Goal: Task Accomplishment & Management: Use online tool/utility

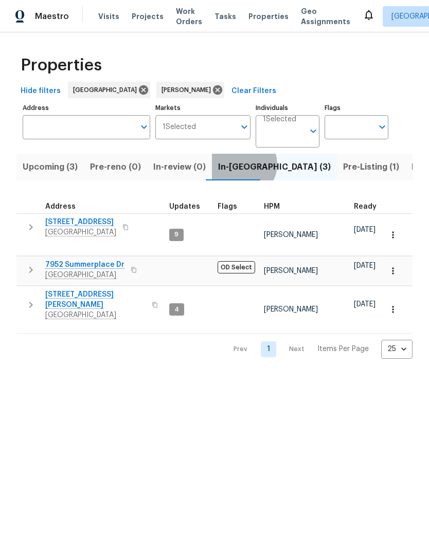
click at [236, 165] on span "In-reno (3)" at bounding box center [274, 167] width 113 height 14
click at [232, 169] on span "In-reno (3)" at bounding box center [274, 167] width 113 height 14
click at [61, 289] on span "26 Marina Grande Ct" at bounding box center [95, 299] width 100 height 21
click at [50, 222] on span "[STREET_ADDRESS]" at bounding box center [80, 222] width 71 height 10
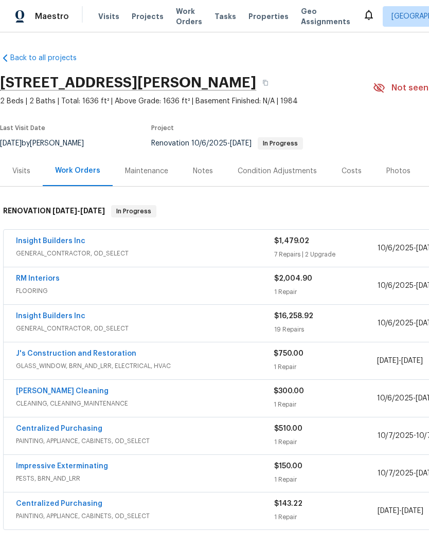
click at [48, 240] on link "Insight Builders Inc" at bounding box center [50, 241] width 69 height 7
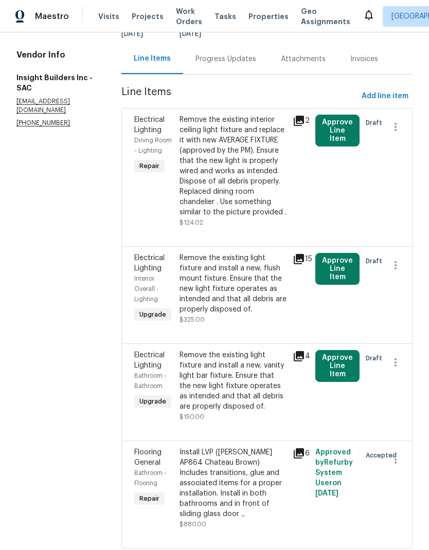
scroll to position [103, 0]
click at [227, 312] on div "Remove the existing light fixture and install a new, flush mount fixture. Ensur…" at bounding box center [232, 284] width 107 height 62
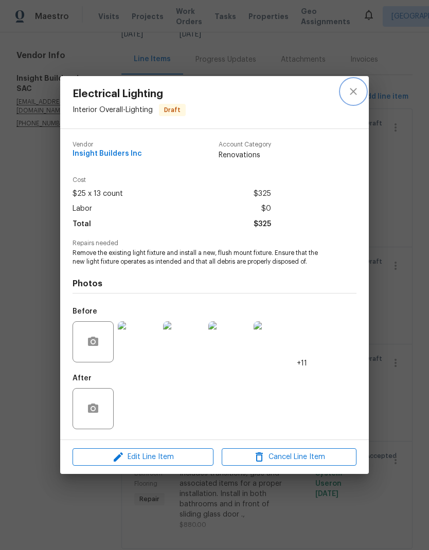
click at [357, 87] on icon "close" at bounding box center [353, 91] width 12 height 12
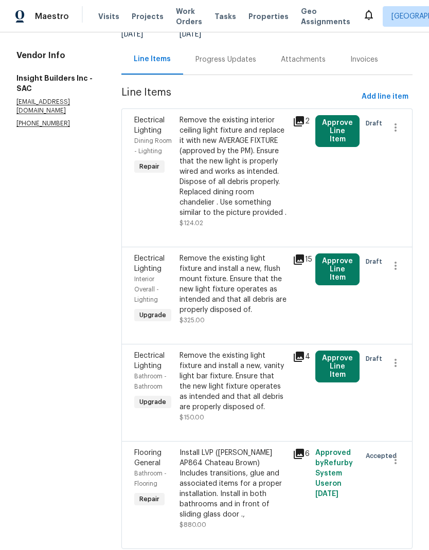
click at [168, 320] on span "Upgrade" at bounding box center [152, 315] width 35 height 10
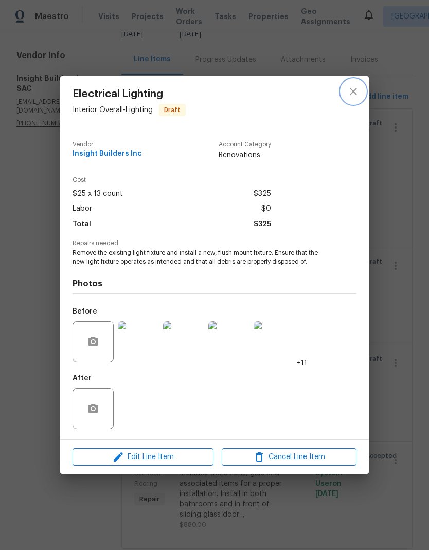
click at [361, 92] on button "close" at bounding box center [353, 91] width 25 height 25
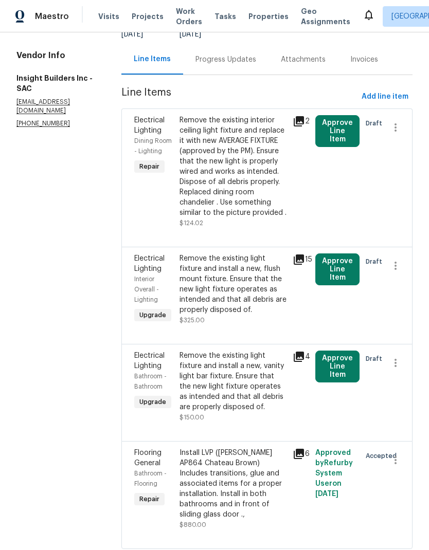
scroll to position [41, 0]
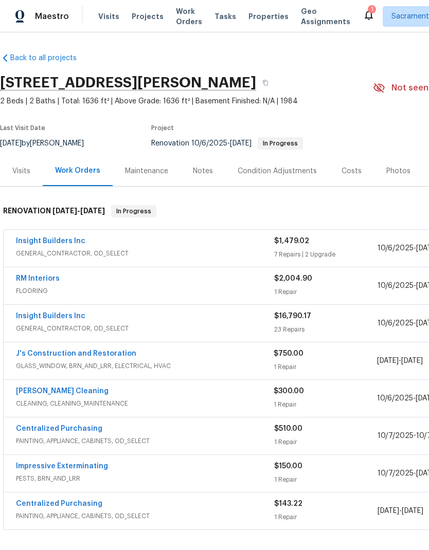
click at [39, 243] on link "Insight Builders Inc" at bounding box center [50, 241] width 69 height 7
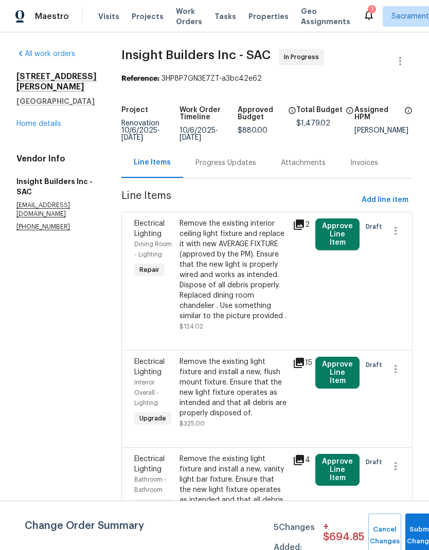
click at [412, 531] on button "Submit Changes" at bounding box center [421, 536] width 33 height 44
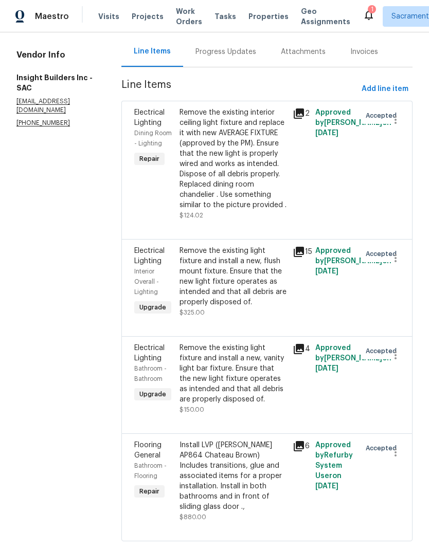
scroll to position [103, 0]
click at [362, 12] on icon at bounding box center [368, 15] width 12 height 12
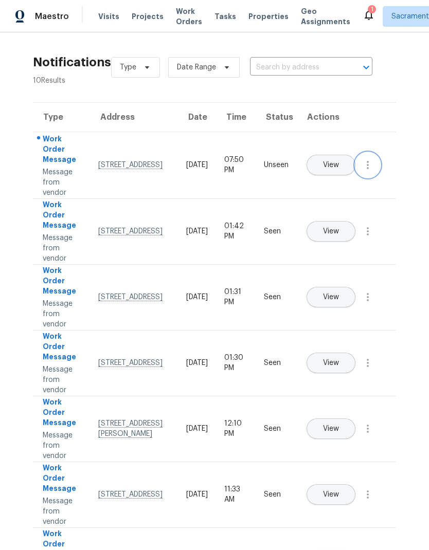
click at [367, 177] on button "button" at bounding box center [367, 165] width 25 height 25
click at [328, 180] on div "Mark Seen" at bounding box center [309, 177] width 80 height 10
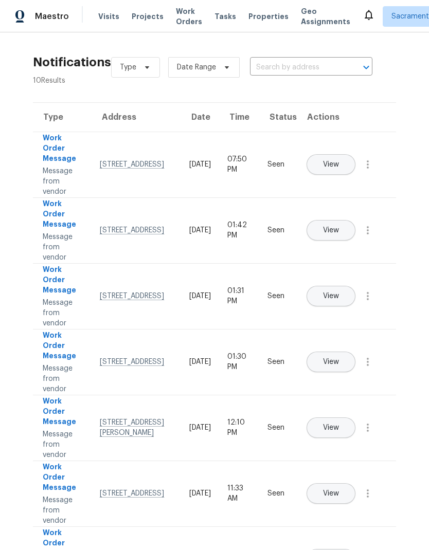
click at [215, 17] on span "Tasks" at bounding box center [225, 16] width 22 height 7
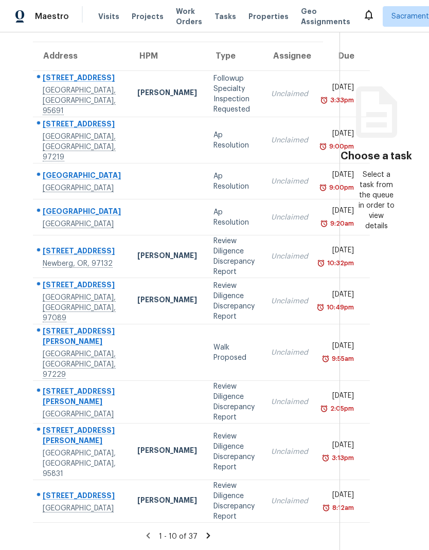
click at [216, 20] on div "Tasks" at bounding box center [225, 16] width 22 height 11
click at [218, 18] on span "Tasks" at bounding box center [225, 16] width 22 height 7
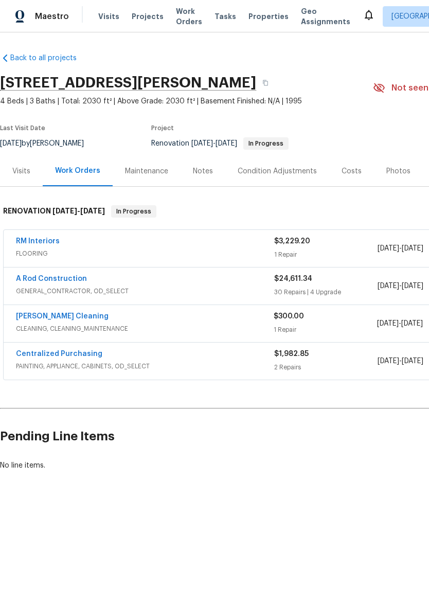
click at [36, 244] on link "RM Interiors" at bounding box center [38, 241] width 44 height 7
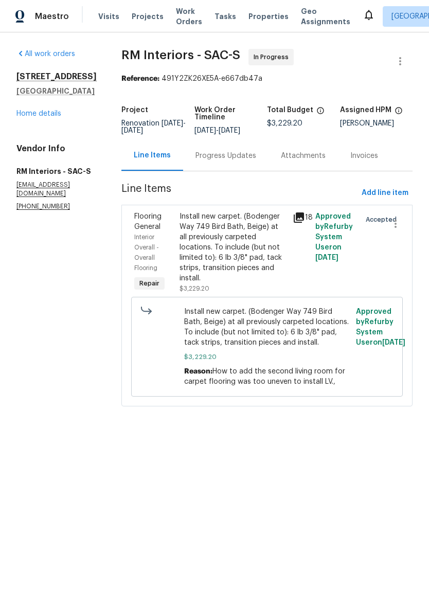
click at [240, 161] on div "Progress Updates" at bounding box center [225, 156] width 61 height 10
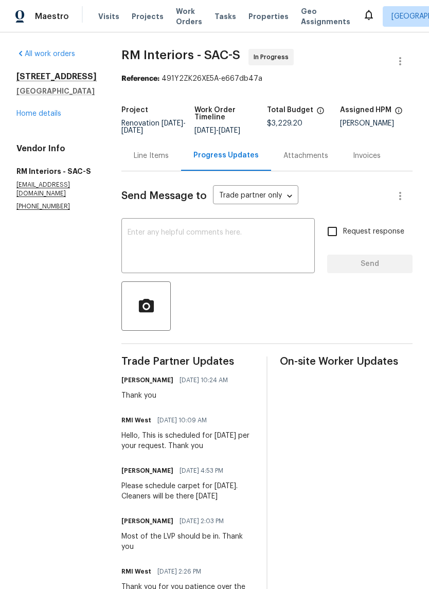
click at [204, 246] on textarea at bounding box center [218, 247] width 181 height 36
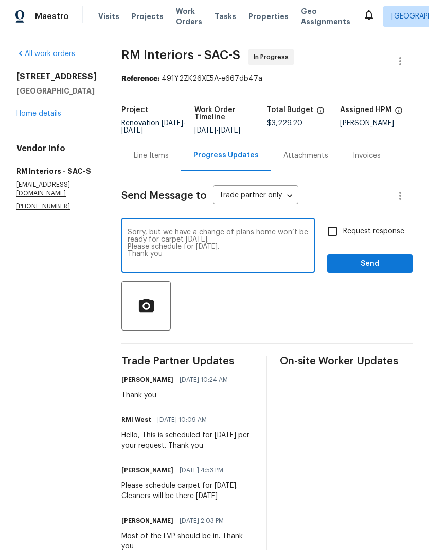
type textarea "Sorry, but we have a change of plans home won’t be ready for carpet [DATE]. Ple…"
click at [333, 242] on input "Request response" at bounding box center [332, 232] width 22 height 22
checkbox input "true"
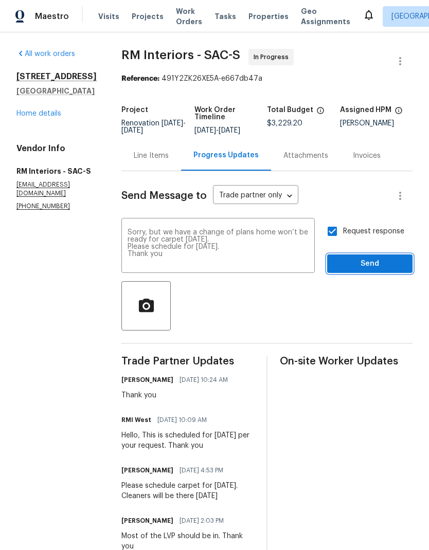
click at [371, 263] on button "Send" at bounding box center [369, 264] width 85 height 19
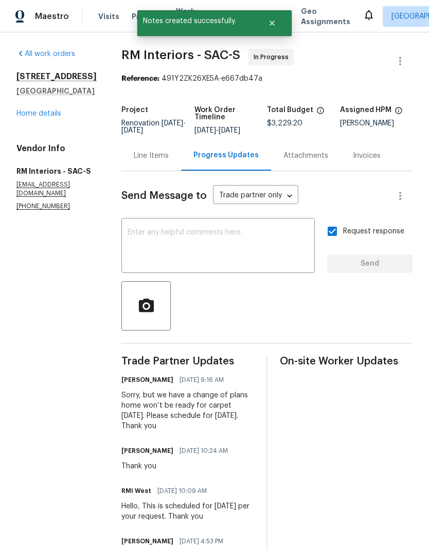
click at [37, 115] on link "Home details" at bounding box center [38, 113] width 45 height 7
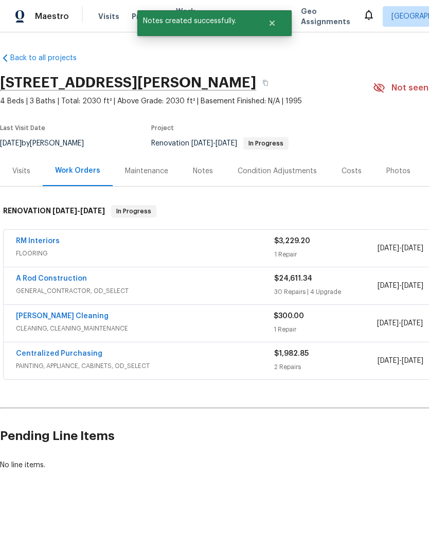
click at [31, 326] on span "CLEANING, CLEANING_MAINTENANCE" at bounding box center [145, 328] width 258 height 10
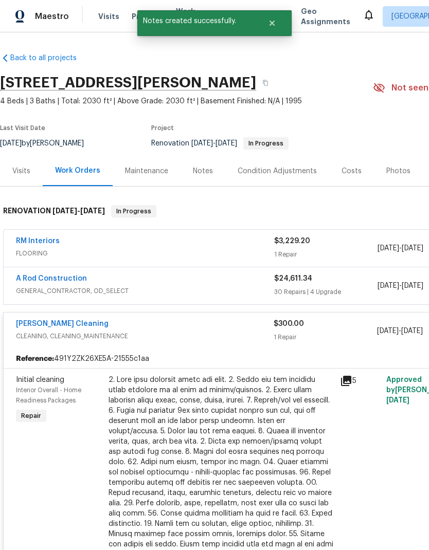
click at [46, 326] on link "[PERSON_NAME] Cleaning" at bounding box center [62, 323] width 93 height 7
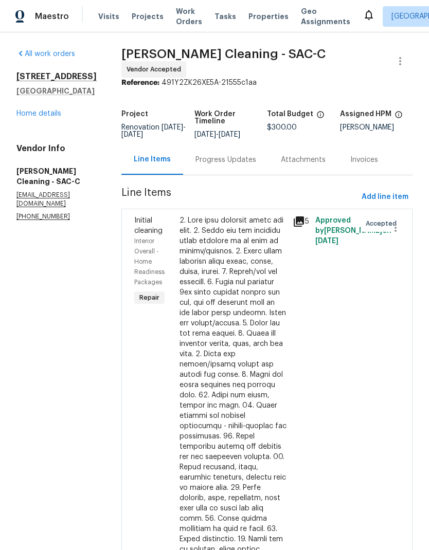
click at [238, 165] on div "Progress Updates" at bounding box center [225, 160] width 61 height 10
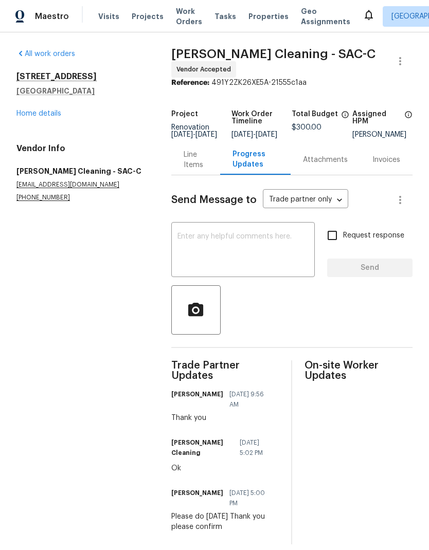
click at [226, 261] on textarea at bounding box center [242, 251] width 131 height 36
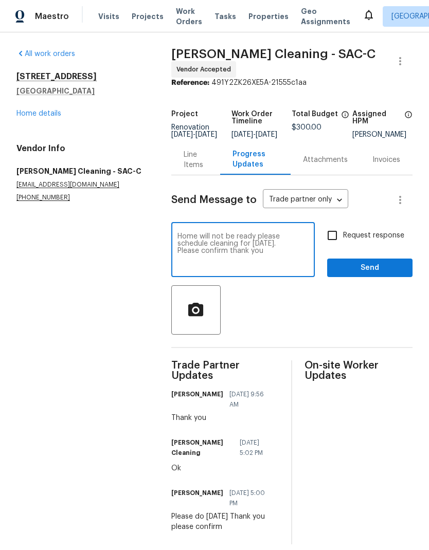
type textarea "Home will not be ready please schedule cleaning for [DATE]. Please confirm than…"
click at [335, 241] on input "Request response" at bounding box center [332, 236] width 22 height 22
checkbox input "true"
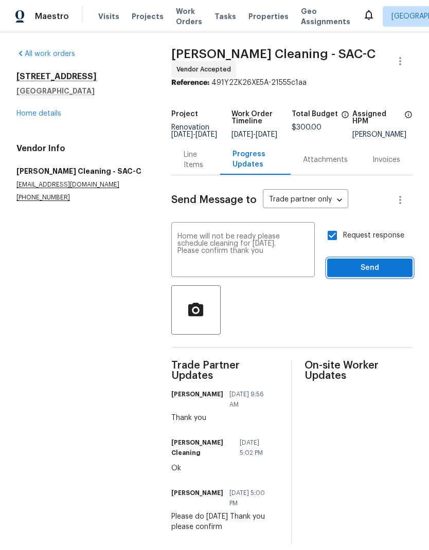
click at [371, 273] on span "Send" at bounding box center [369, 268] width 69 height 13
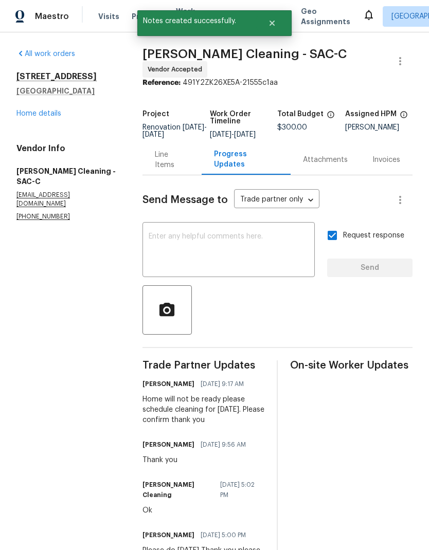
click at [31, 115] on link "Home details" at bounding box center [38, 113] width 45 height 7
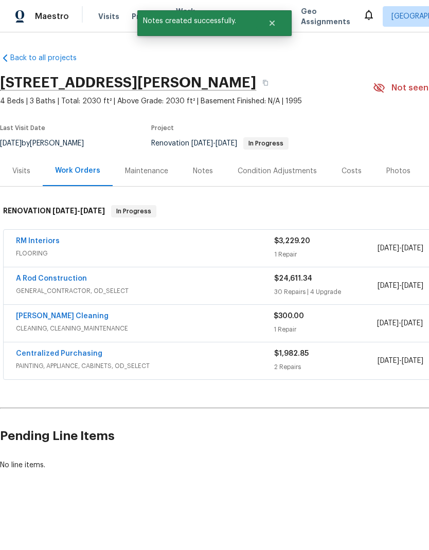
click at [207, 174] on div "Notes" at bounding box center [203, 171] width 20 height 10
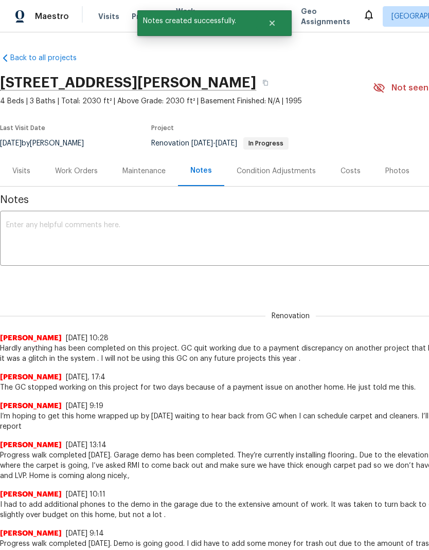
click at [43, 216] on div "x ​" at bounding box center [290, 239] width 581 height 52
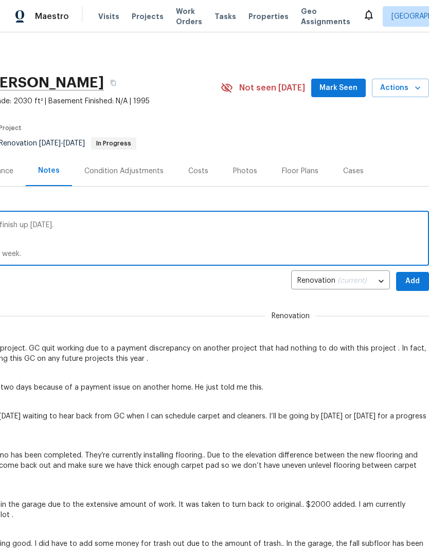
scroll to position [0, 152]
type textarea "Interior painting is starting [DATE] they will finish up [DATE]. Refinishers wi…"
click at [410, 284] on span "Add" at bounding box center [412, 281] width 16 height 13
